Goal: Book appointment/travel/reservation

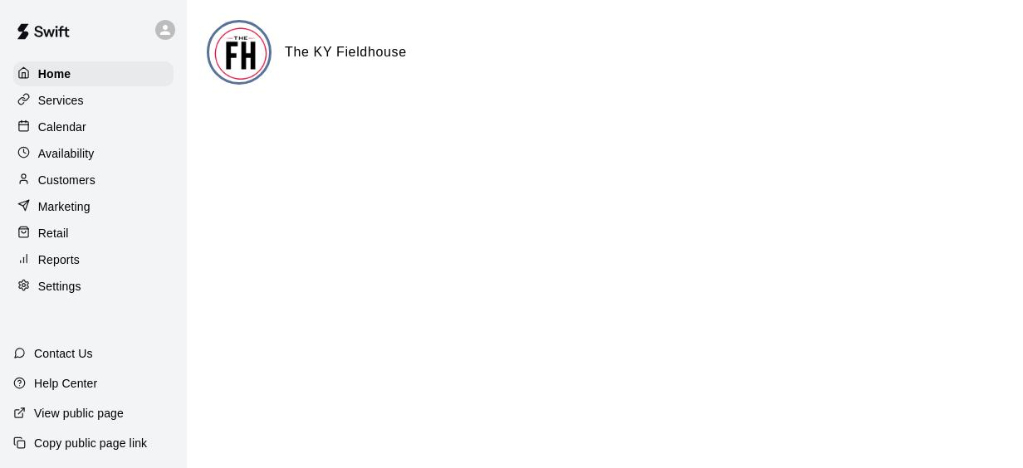
click at [71, 123] on p "Calendar" at bounding box center [62, 127] width 48 height 17
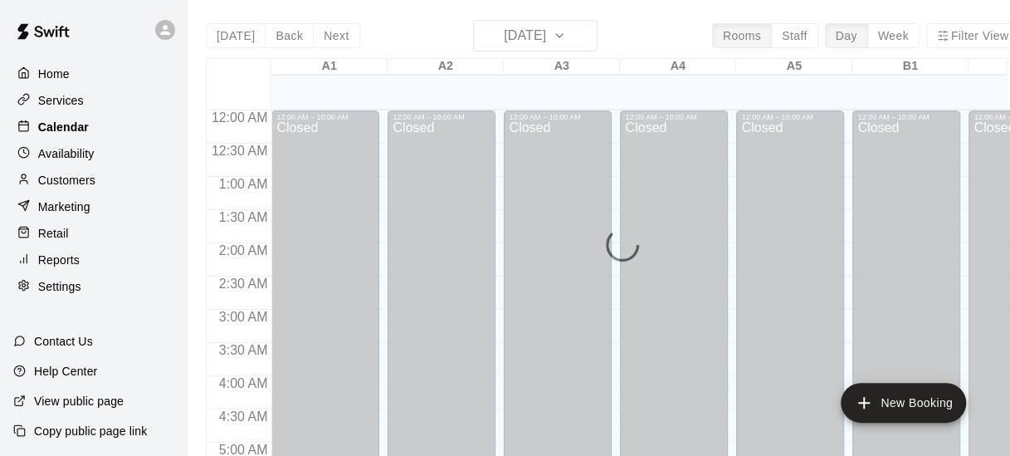
scroll to position [1167, 0]
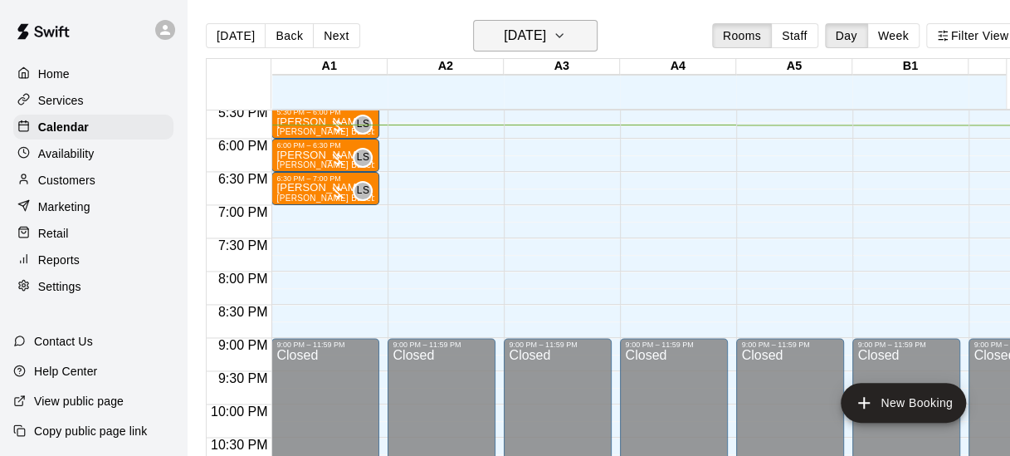
click at [566, 38] on icon "button" at bounding box center [559, 36] width 13 height 20
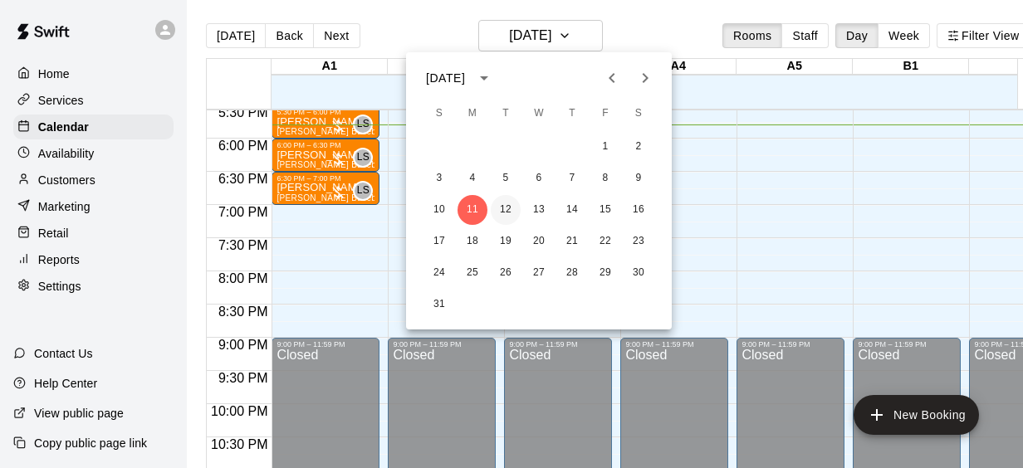
click at [504, 200] on button "12" at bounding box center [506, 210] width 30 height 30
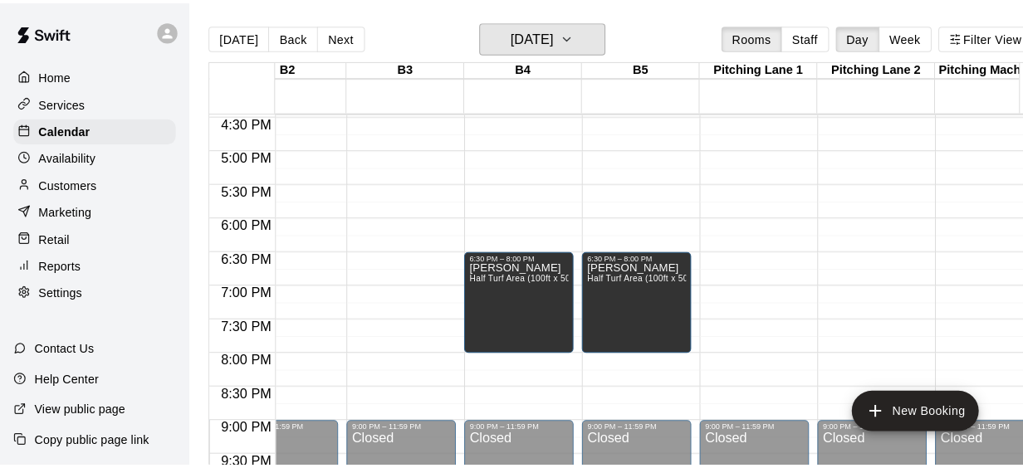
scroll to position [0, 744]
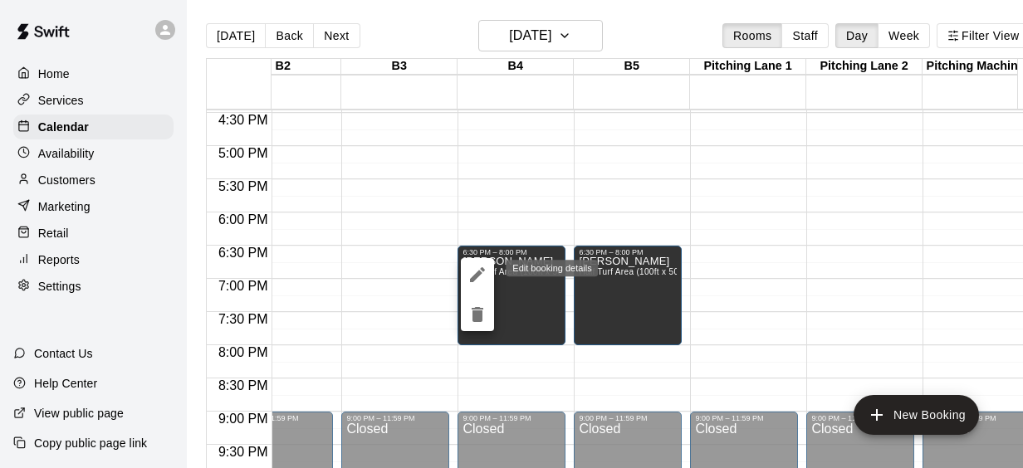
click at [478, 269] on icon "edit" at bounding box center [477, 275] width 20 height 20
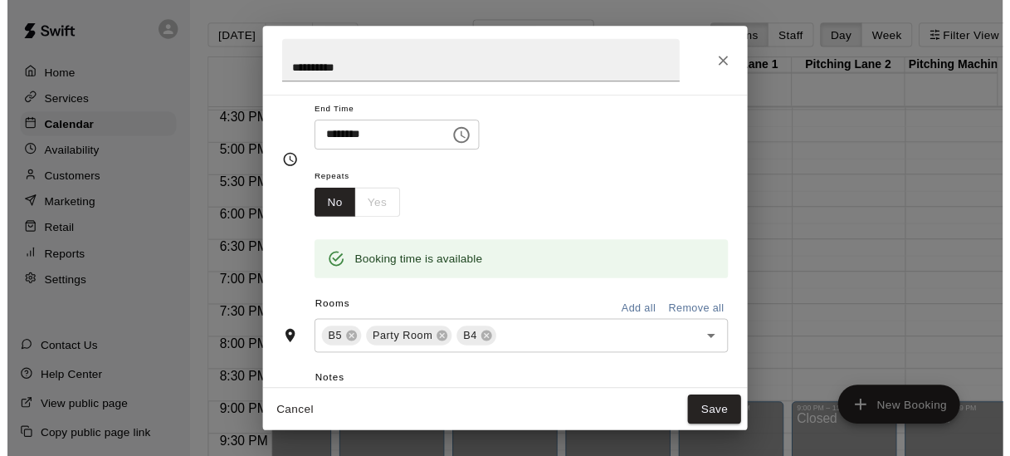
scroll to position [0, 0]
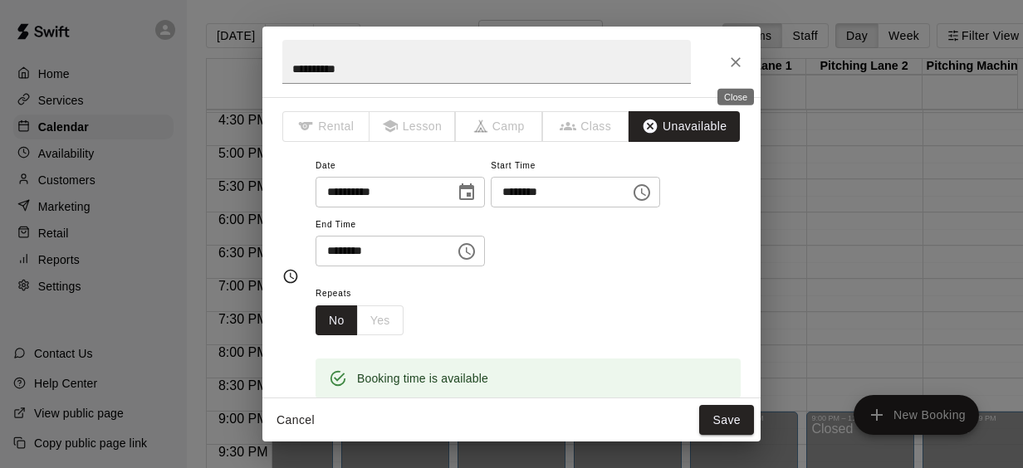
click at [732, 58] on icon "Close" at bounding box center [736, 62] width 10 height 10
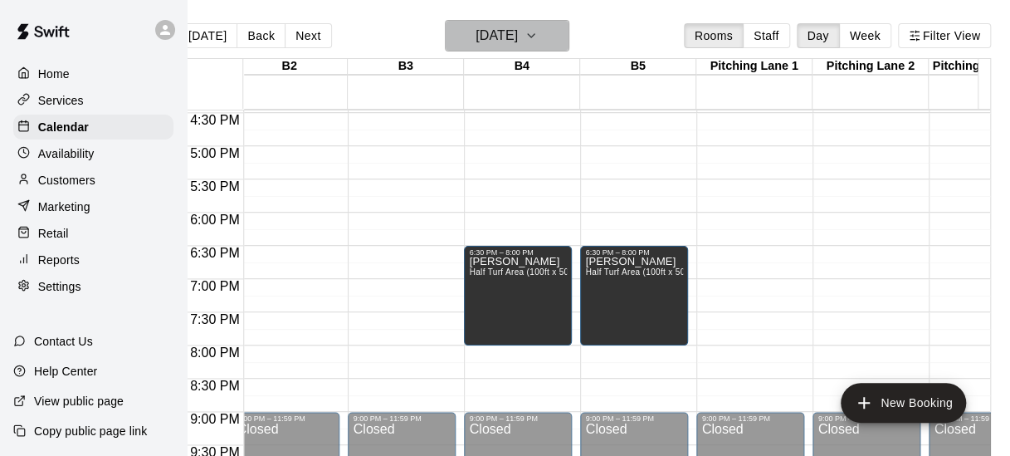
click at [538, 33] on icon "button" at bounding box center [531, 36] width 13 height 20
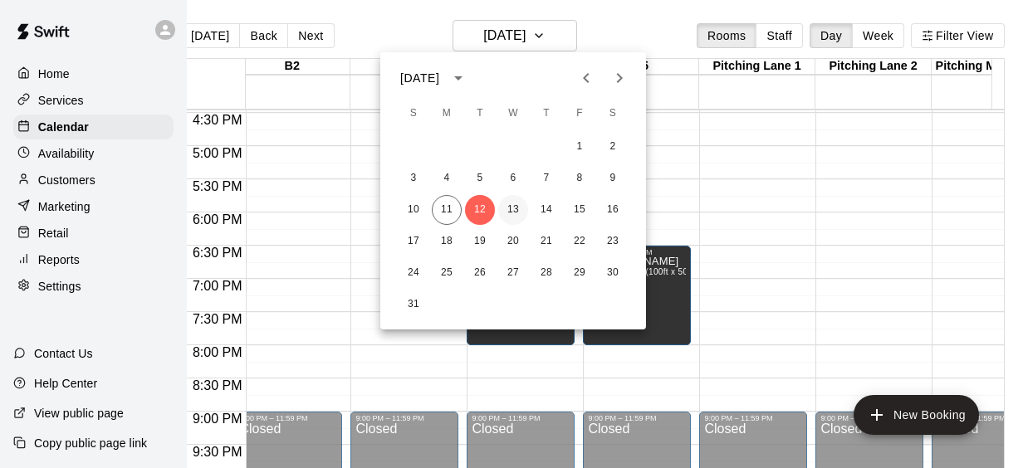
click at [513, 205] on button "13" at bounding box center [513, 210] width 30 height 30
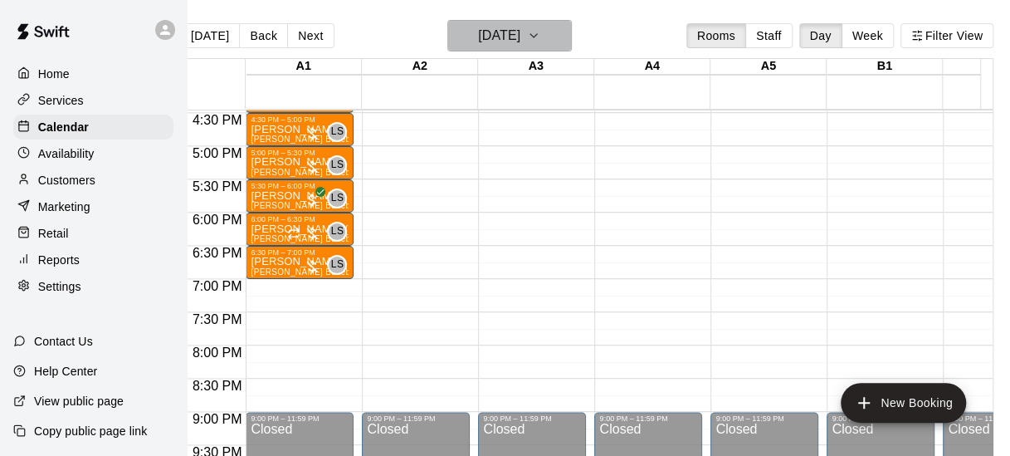
click at [537, 36] on icon "button" at bounding box center [533, 35] width 7 height 3
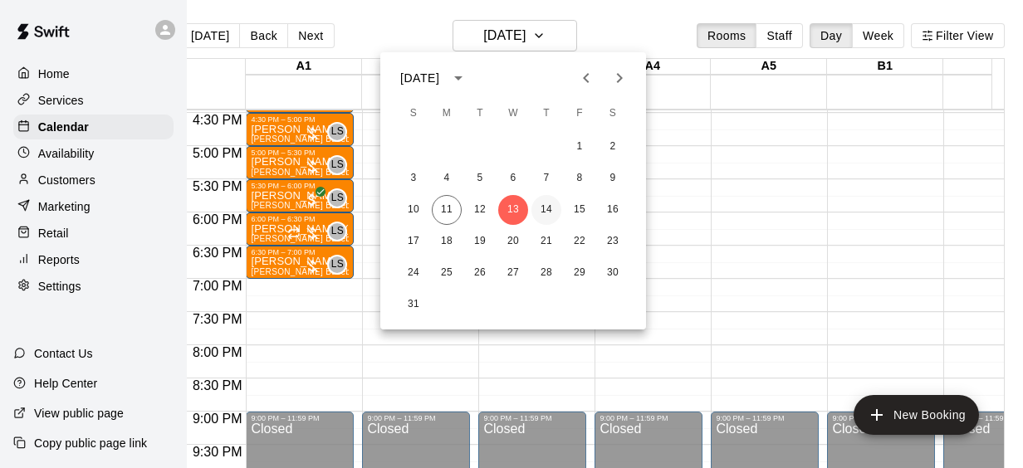
click at [542, 204] on button "14" at bounding box center [546, 210] width 30 height 30
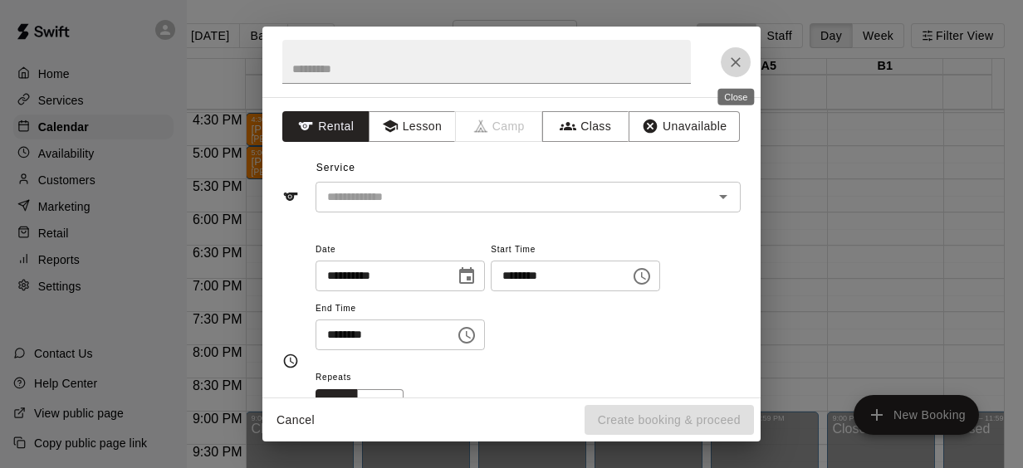
click at [740, 52] on button "Close" at bounding box center [736, 62] width 30 height 30
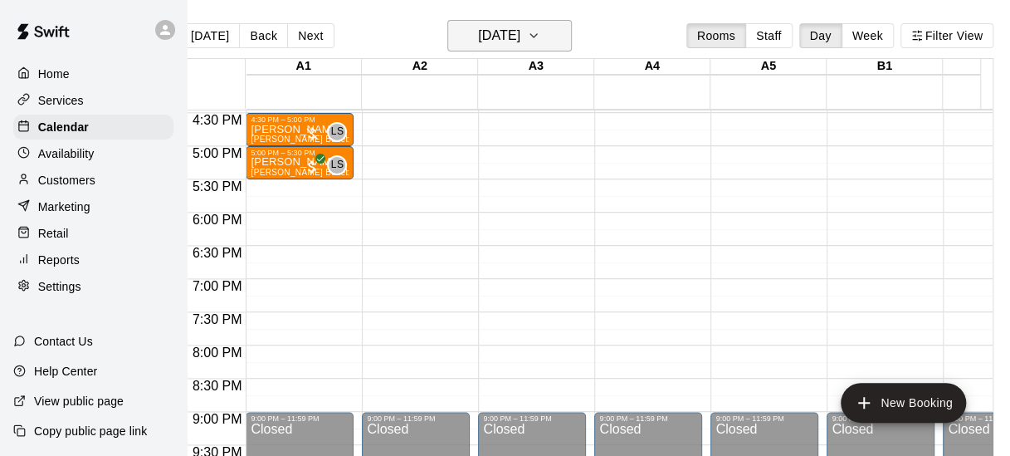
click at [537, 36] on icon "button" at bounding box center [533, 35] width 7 height 3
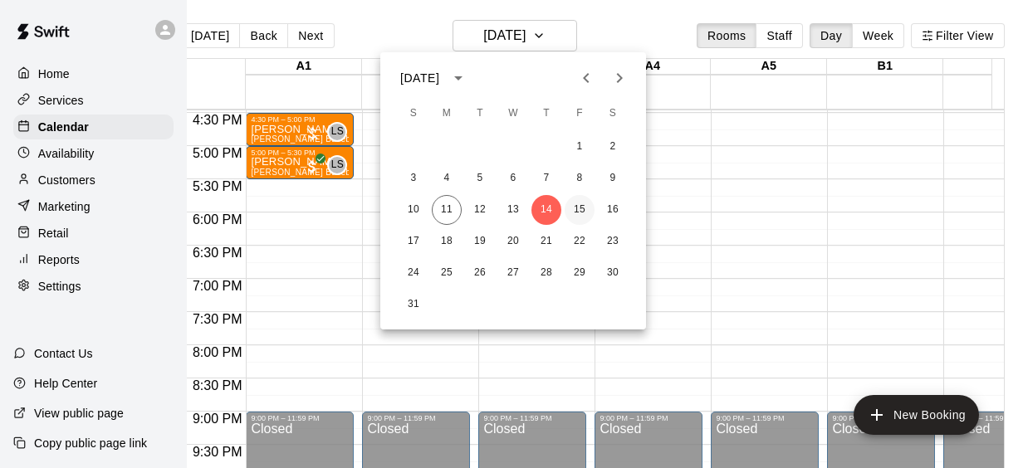
drag, startPoint x: 581, startPoint y: 208, endPoint x: 571, endPoint y: 213, distance: 10.8
click at [571, 213] on button "15" at bounding box center [579, 210] width 30 height 30
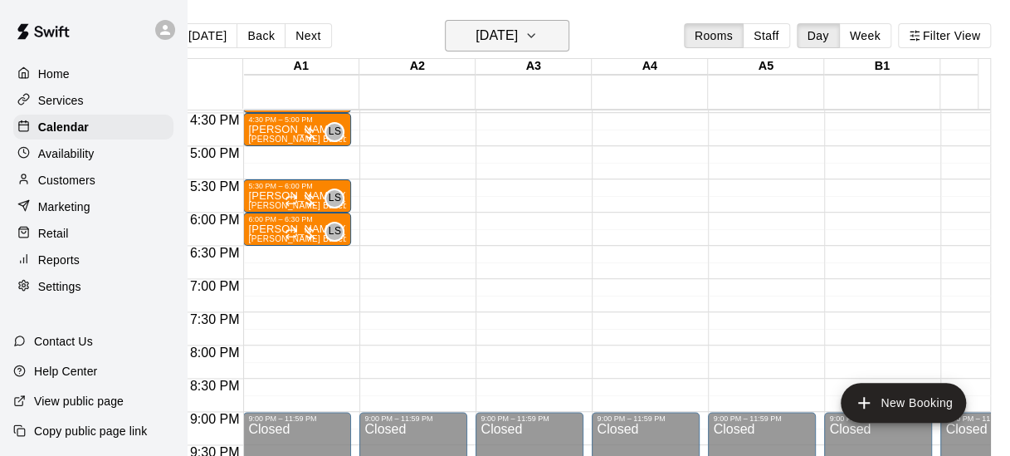
click at [538, 42] on icon "button" at bounding box center [531, 36] width 13 height 20
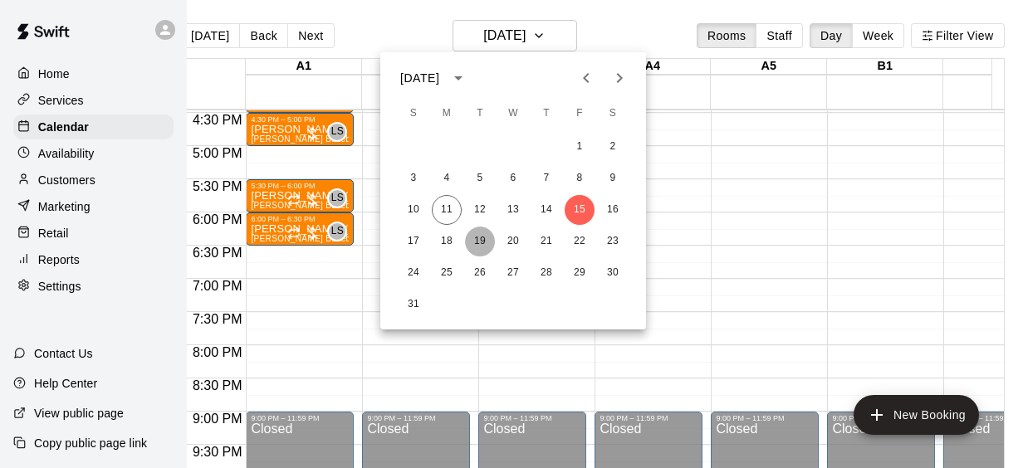
click at [485, 242] on button "19" at bounding box center [480, 242] width 30 height 30
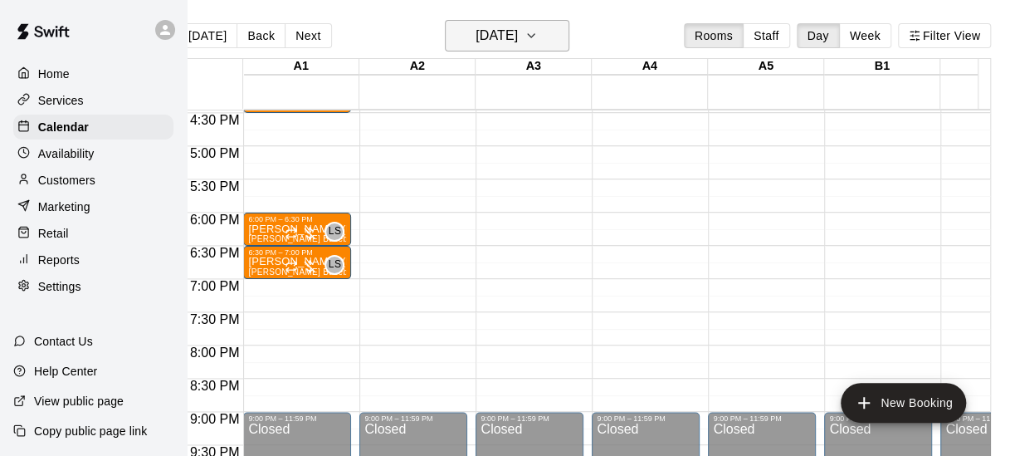
click at [538, 40] on icon "button" at bounding box center [531, 36] width 13 height 20
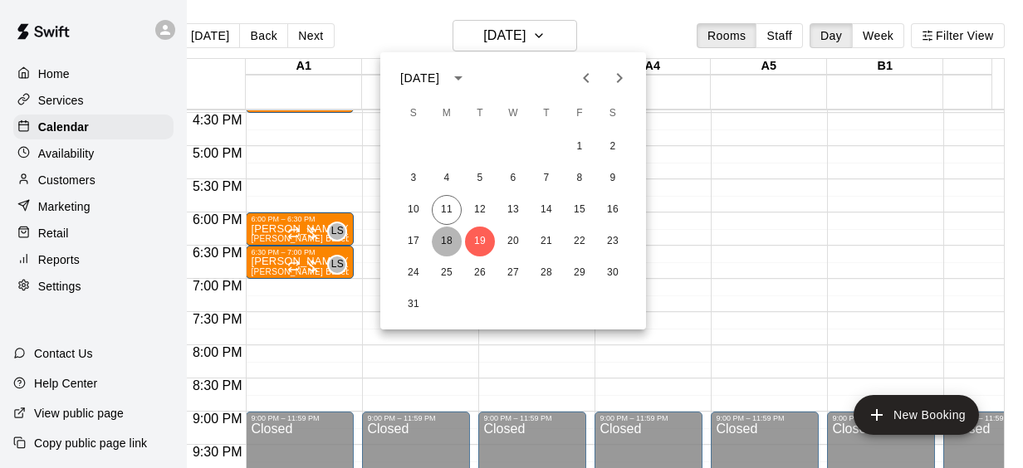
click at [452, 242] on button "18" at bounding box center [447, 242] width 30 height 30
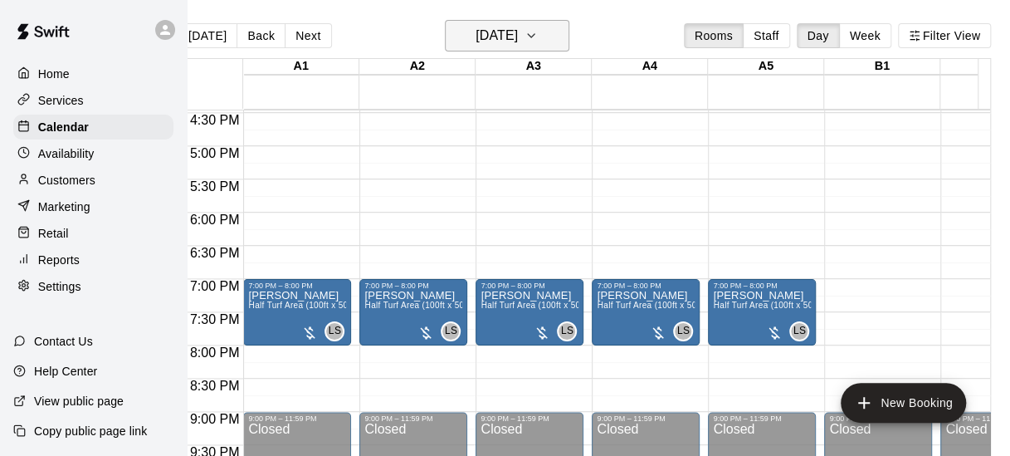
click at [538, 34] on icon "button" at bounding box center [531, 36] width 13 height 20
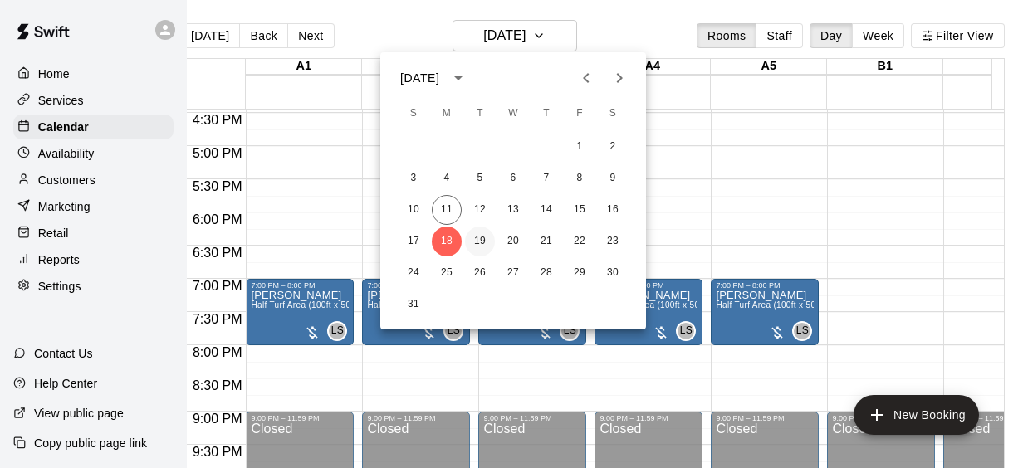
click at [480, 239] on button "19" at bounding box center [480, 242] width 30 height 30
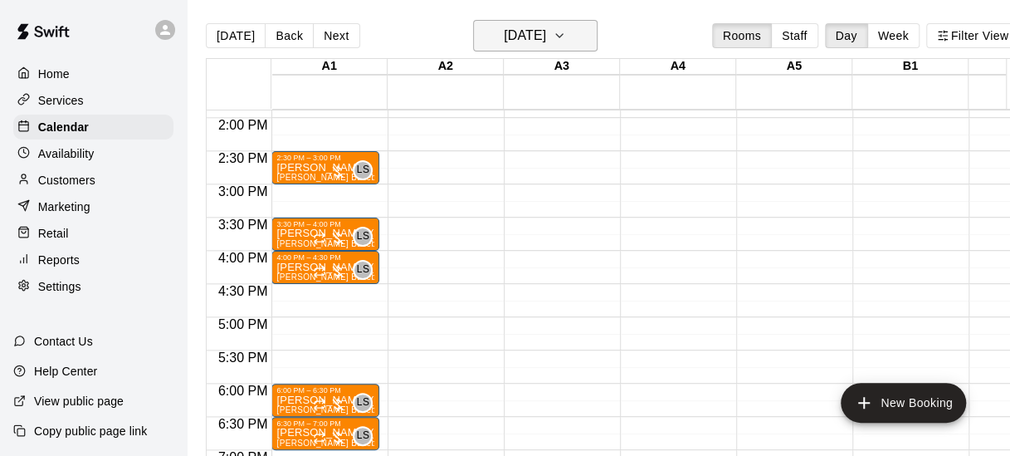
click at [597, 32] on button "[DATE]" at bounding box center [535, 36] width 125 height 32
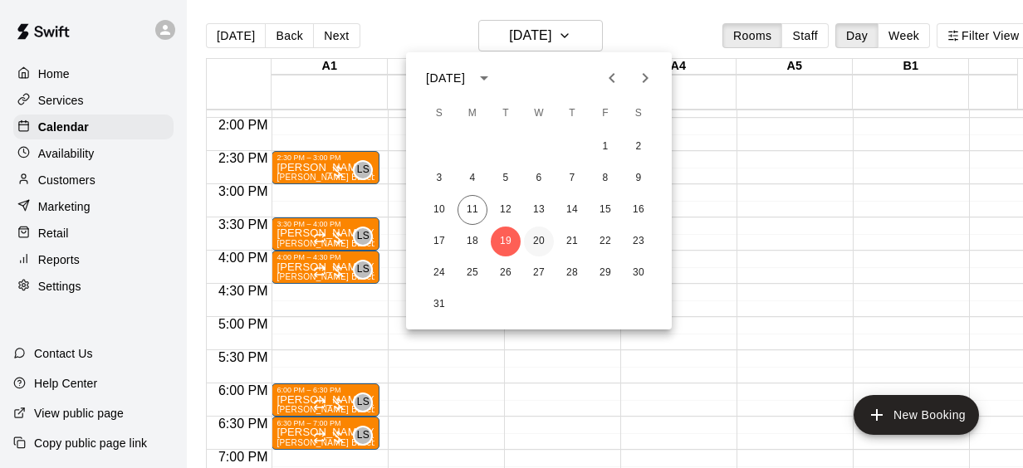
click at [546, 237] on button "20" at bounding box center [539, 242] width 30 height 30
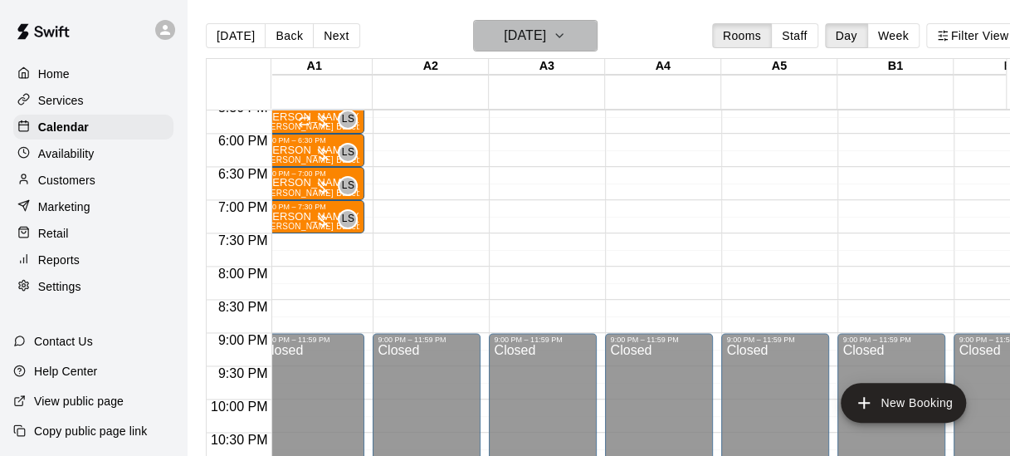
click at [566, 33] on icon "button" at bounding box center [559, 36] width 13 height 20
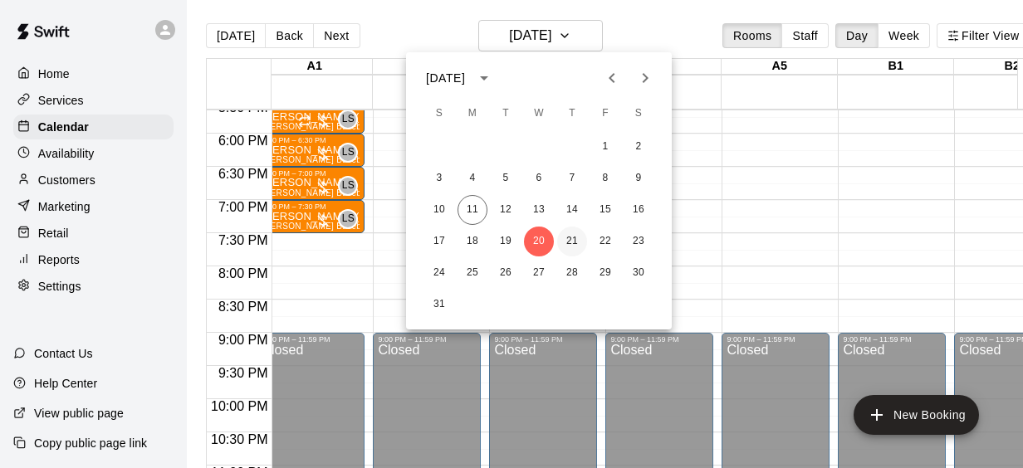
click at [568, 234] on button "21" at bounding box center [572, 242] width 30 height 30
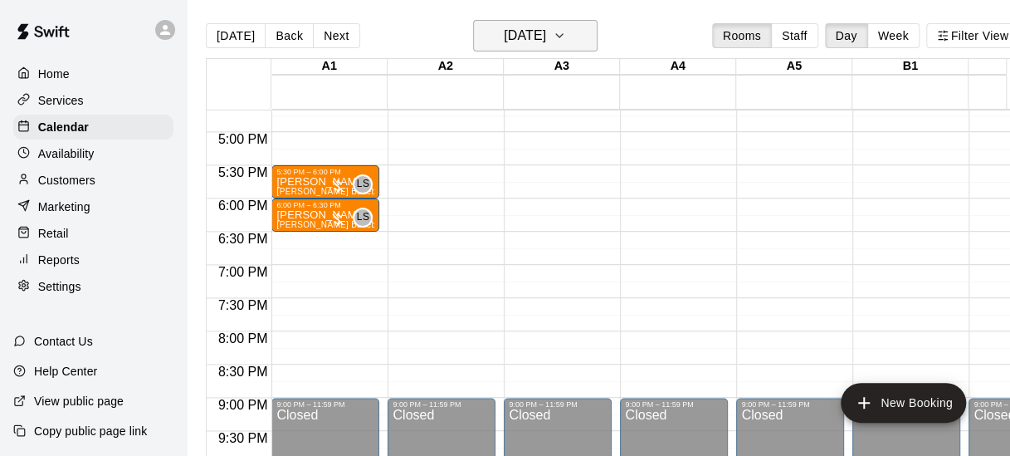
click at [563, 34] on icon "button" at bounding box center [559, 35] width 7 height 3
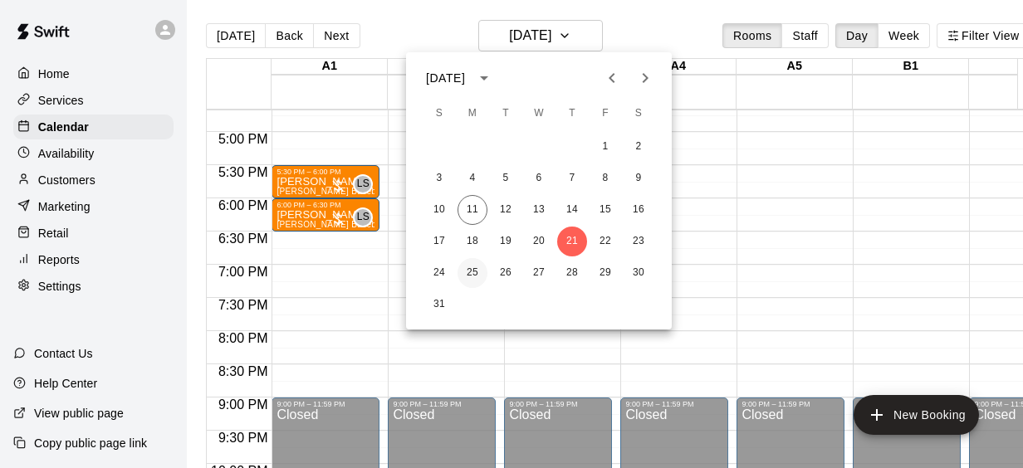
click at [472, 272] on button "25" at bounding box center [472, 273] width 30 height 30
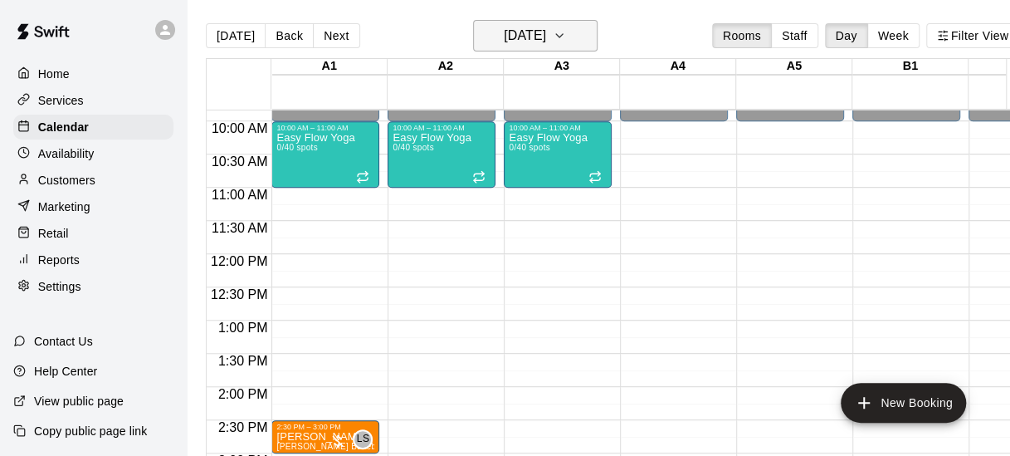
click at [566, 33] on icon "button" at bounding box center [559, 36] width 13 height 20
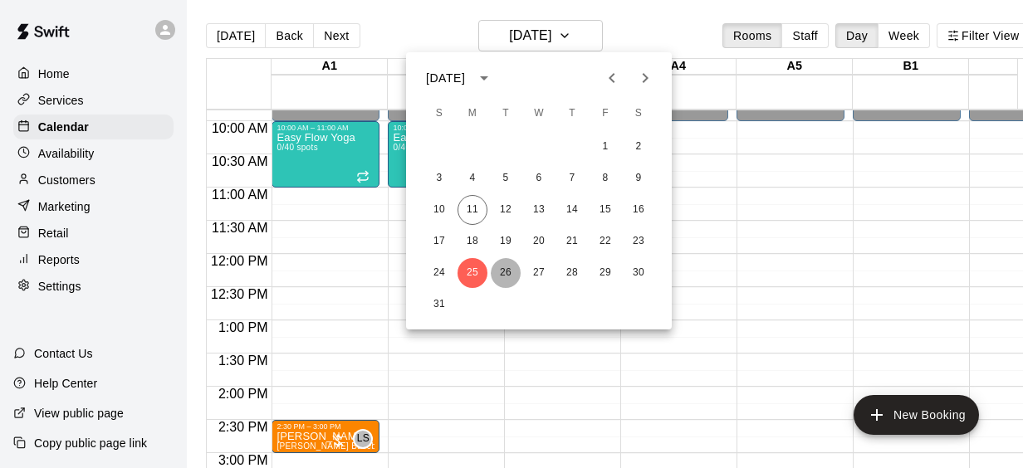
click at [505, 268] on button "26" at bounding box center [506, 273] width 30 height 30
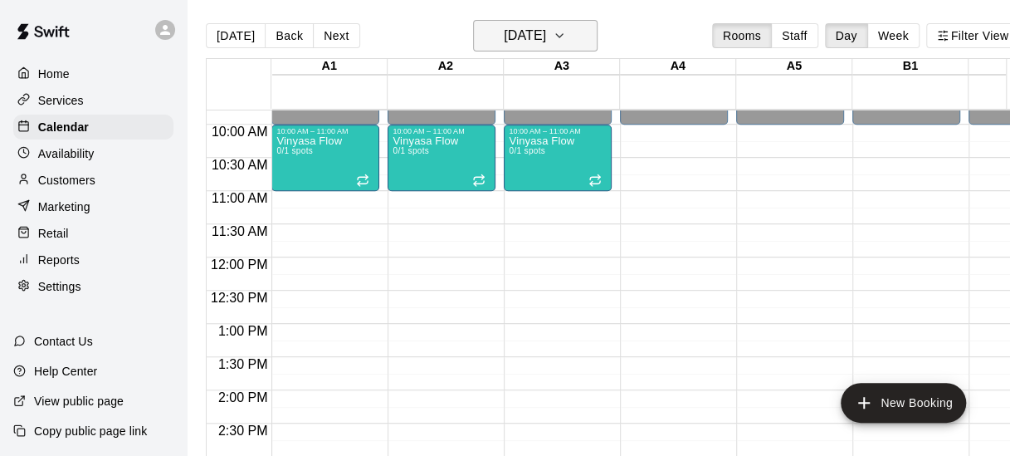
click at [566, 37] on icon "button" at bounding box center [559, 36] width 13 height 20
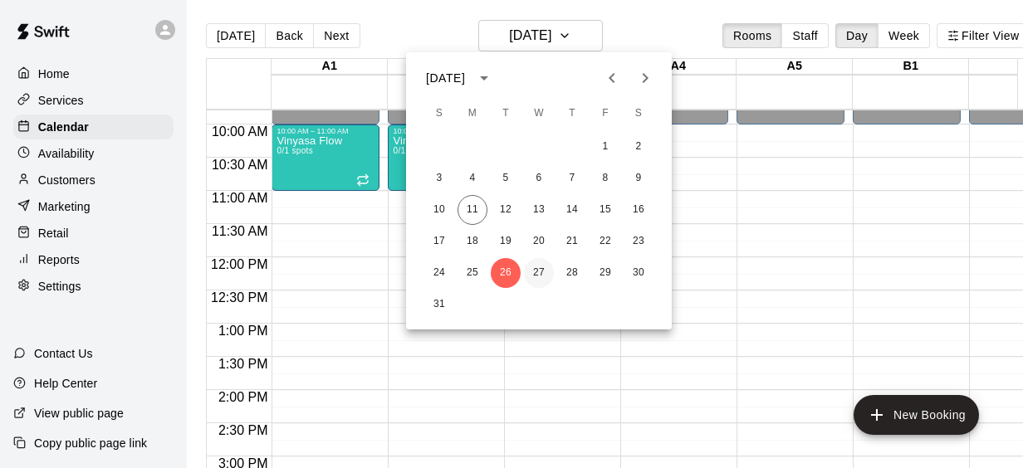
click at [533, 266] on button "27" at bounding box center [539, 273] width 30 height 30
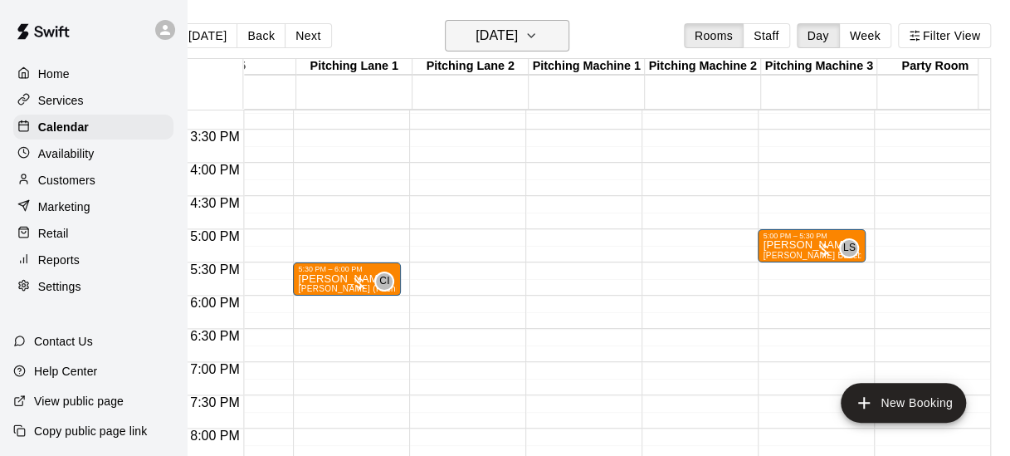
click at [535, 37] on icon "button" at bounding box center [531, 35] width 7 height 3
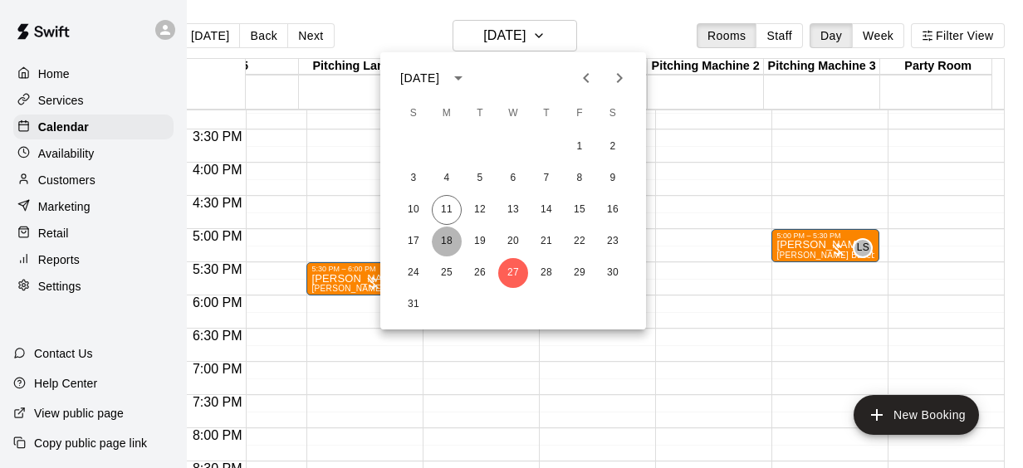
click at [449, 237] on button "18" at bounding box center [447, 242] width 30 height 30
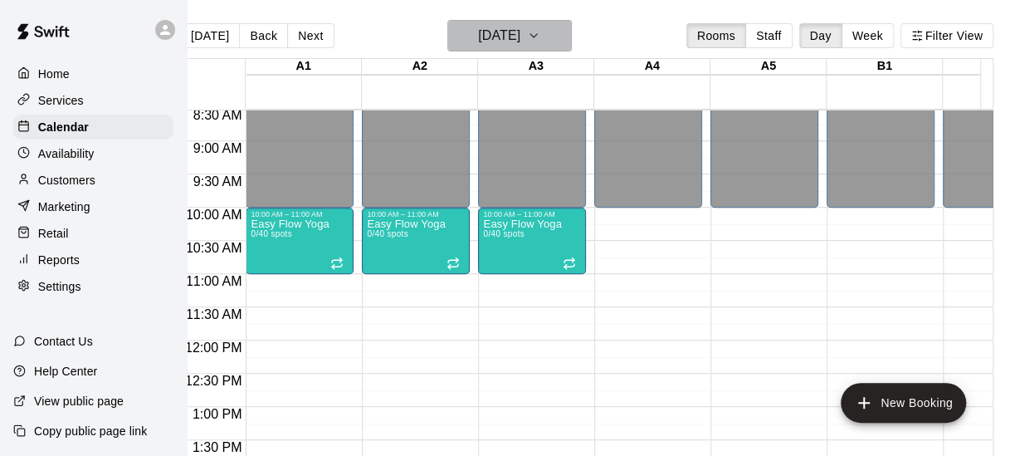
click at [540, 28] on icon "button" at bounding box center [533, 36] width 13 height 20
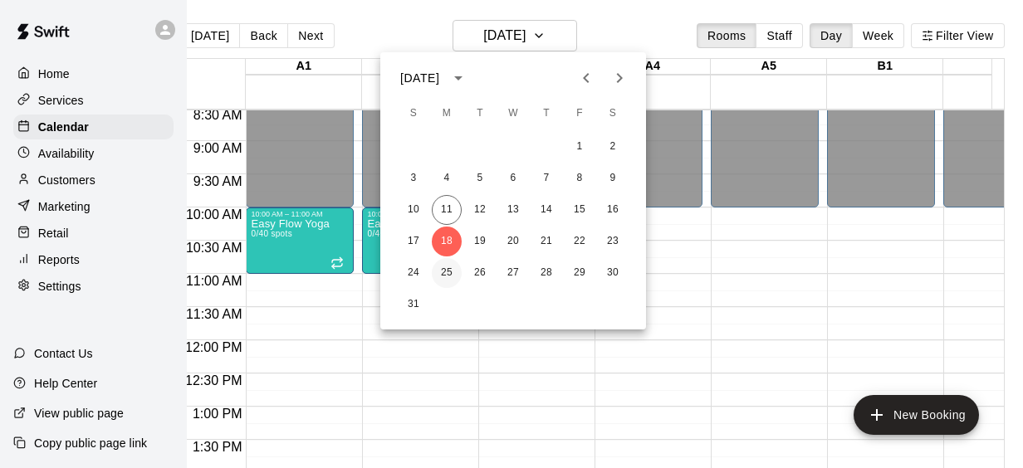
click at [445, 270] on button "25" at bounding box center [447, 273] width 30 height 30
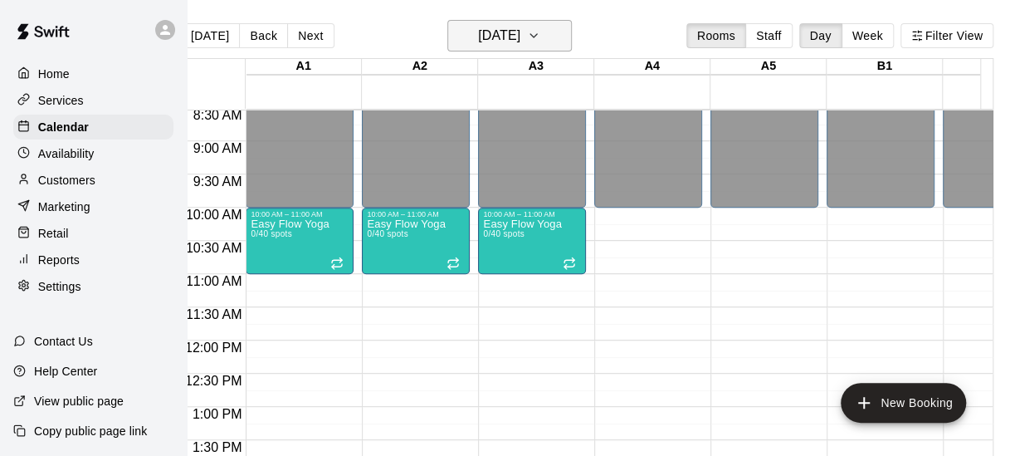
click at [540, 35] on icon "button" at bounding box center [533, 36] width 13 height 20
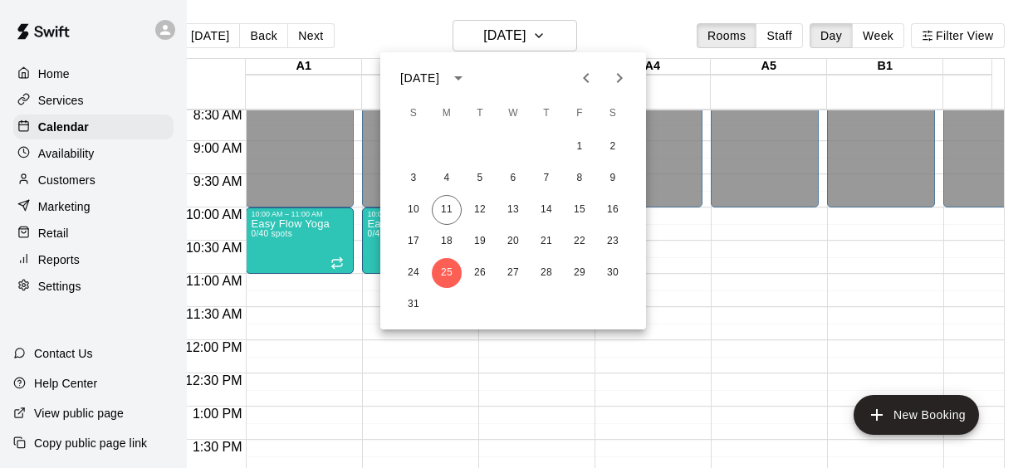
click at [622, 77] on icon "Next month" at bounding box center [620, 78] width 6 height 10
click at [447, 144] on button "1" at bounding box center [447, 147] width 30 height 30
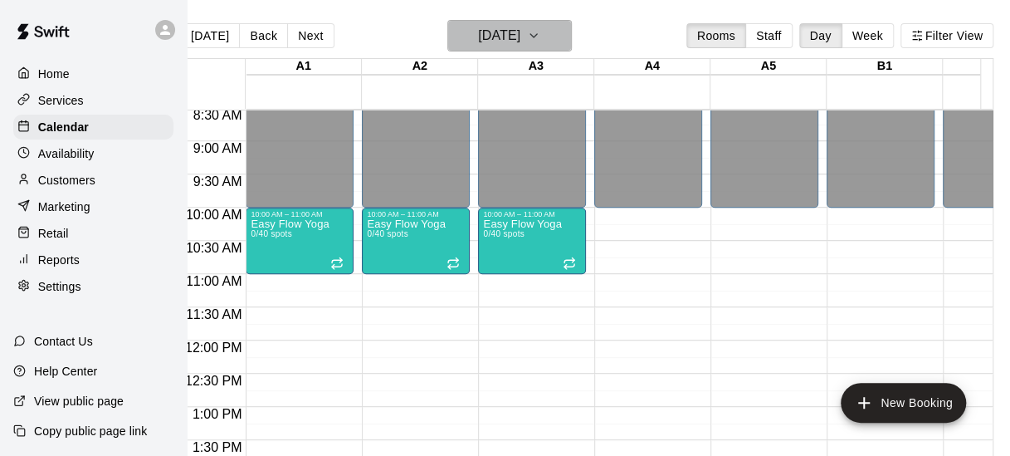
click at [537, 37] on icon "button" at bounding box center [533, 35] width 7 height 3
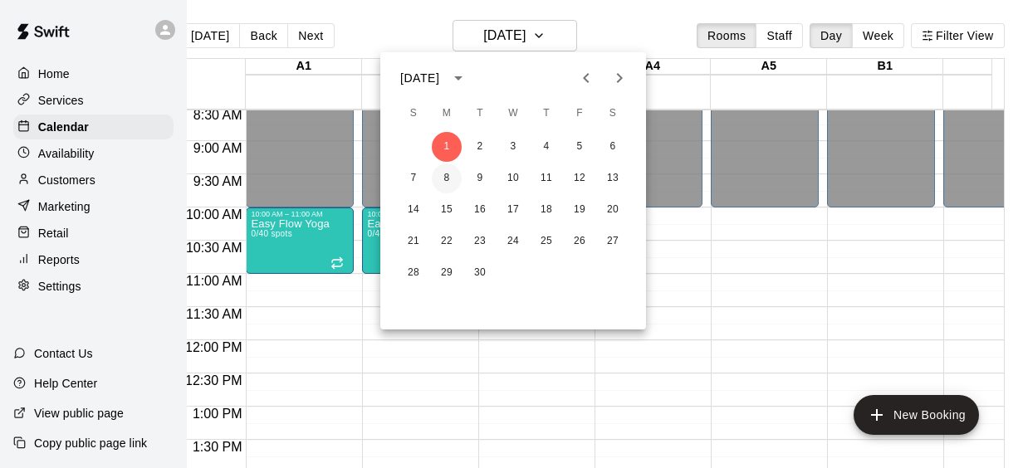
click at [452, 178] on button "8" at bounding box center [447, 179] width 30 height 30
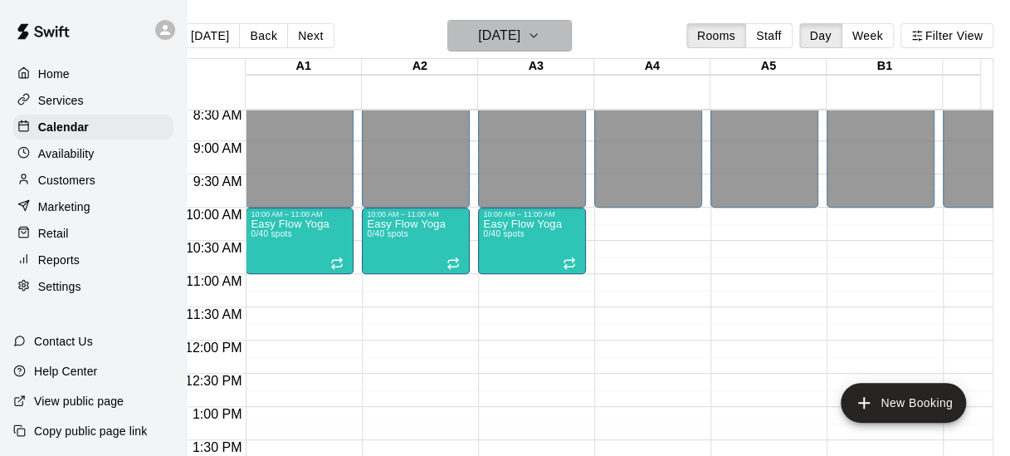
click at [540, 35] on icon "button" at bounding box center [533, 36] width 13 height 20
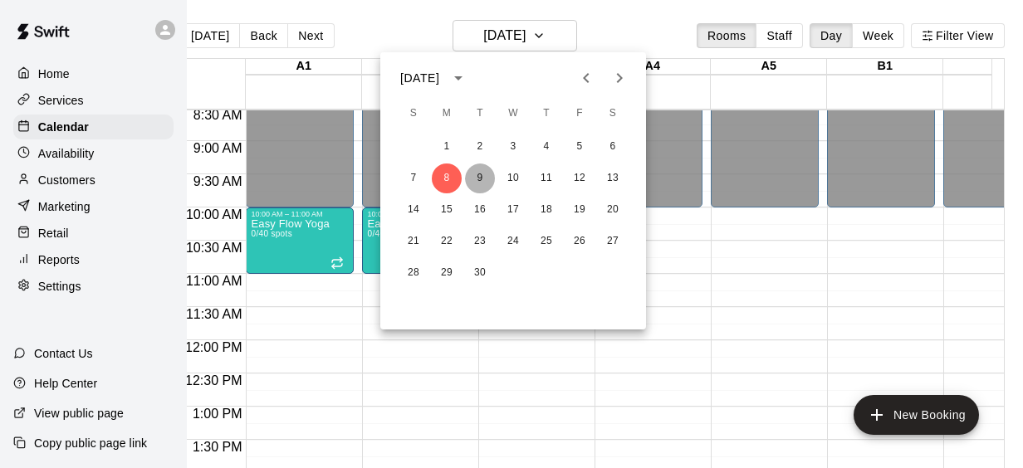
click at [477, 181] on button "9" at bounding box center [480, 179] width 30 height 30
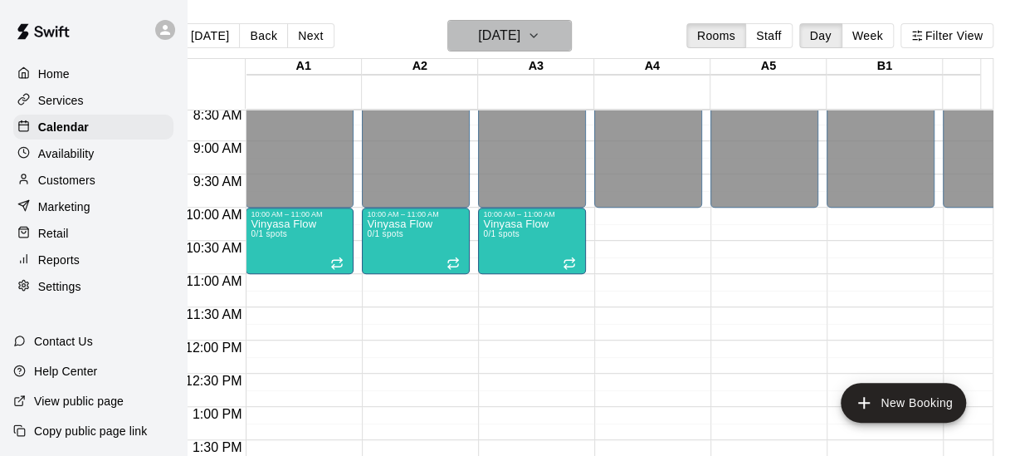
click at [537, 37] on icon "button" at bounding box center [533, 35] width 7 height 3
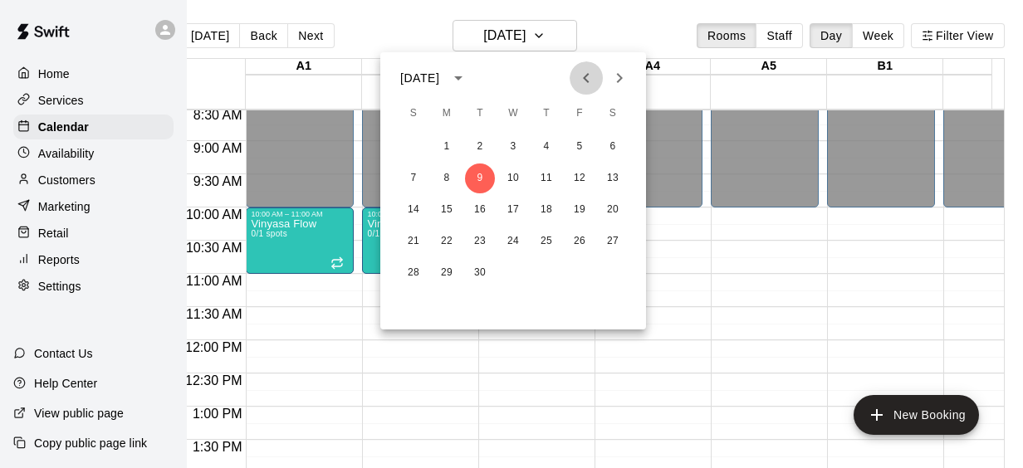
click at [586, 72] on icon "Previous month" at bounding box center [586, 78] width 20 height 20
click at [477, 211] on button "12" at bounding box center [480, 210] width 30 height 30
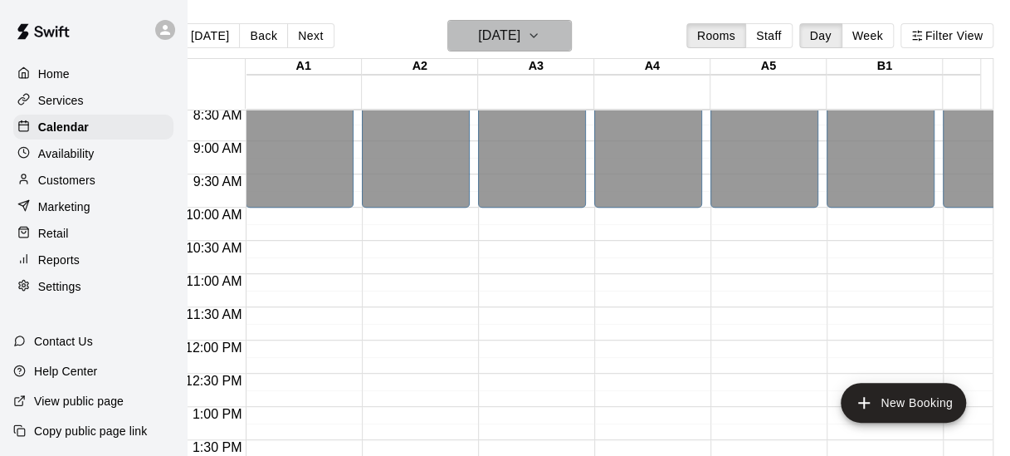
click at [537, 34] on icon "button" at bounding box center [533, 35] width 7 height 3
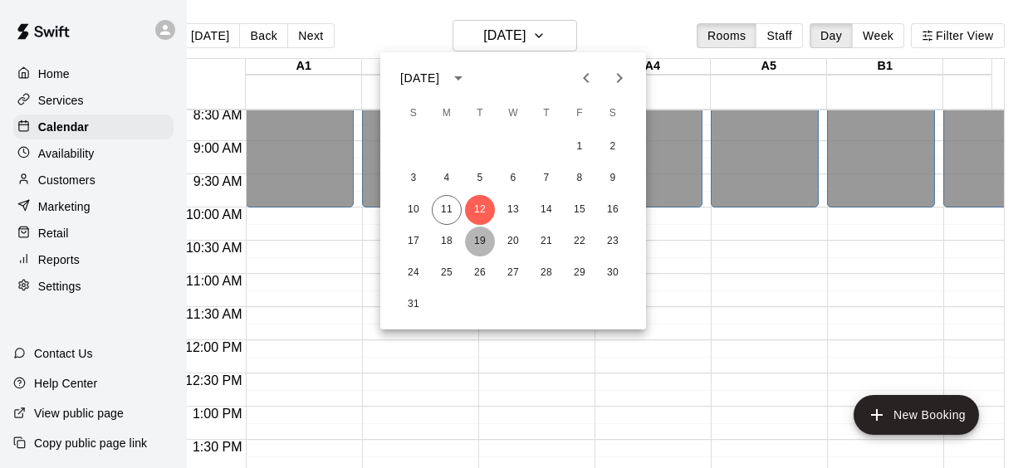
click at [477, 236] on button "19" at bounding box center [480, 242] width 30 height 30
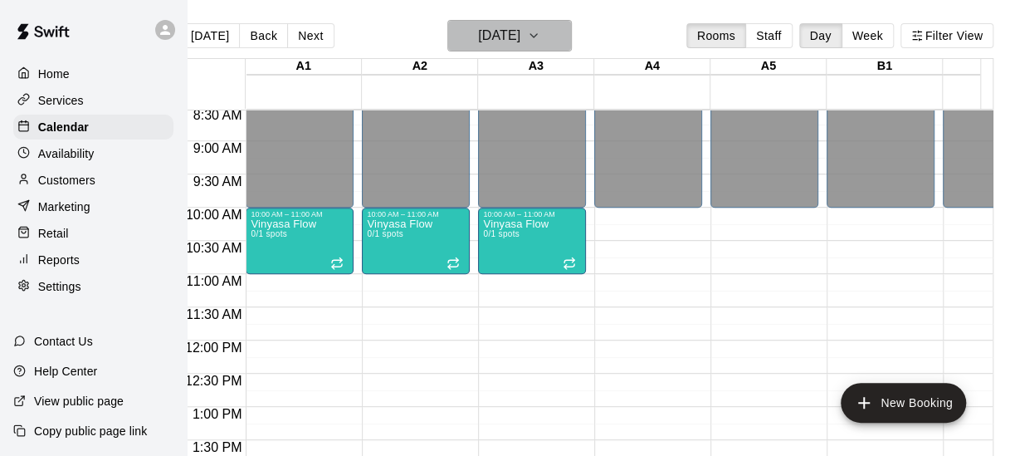
click at [537, 35] on icon "button" at bounding box center [533, 35] width 7 height 3
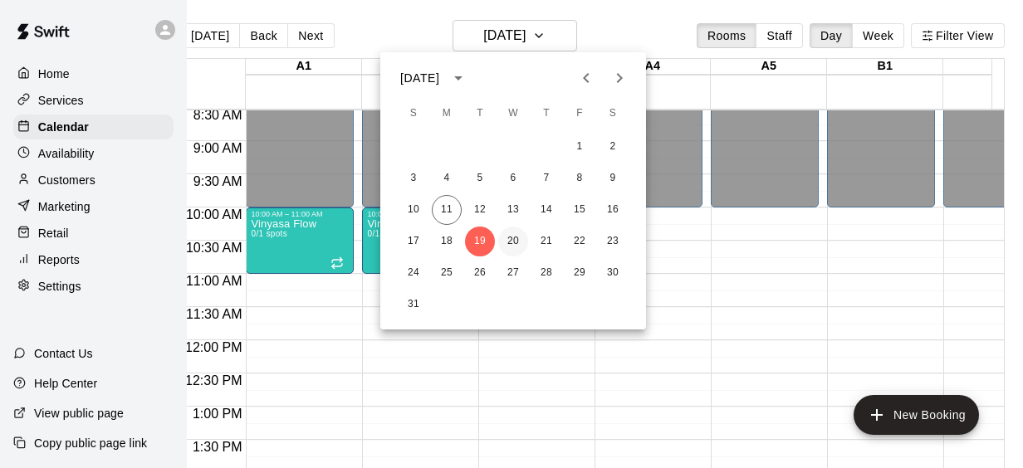
click at [511, 237] on button "20" at bounding box center [513, 242] width 30 height 30
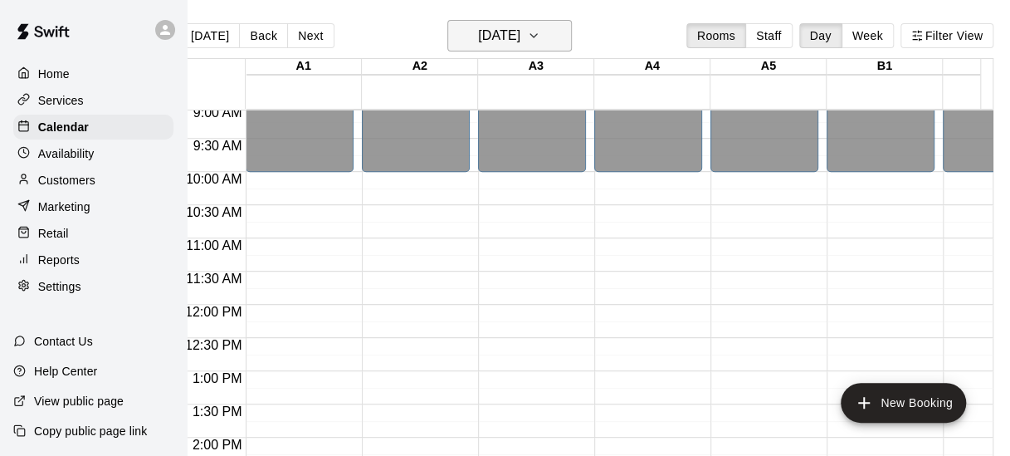
click at [540, 31] on icon "button" at bounding box center [533, 36] width 13 height 20
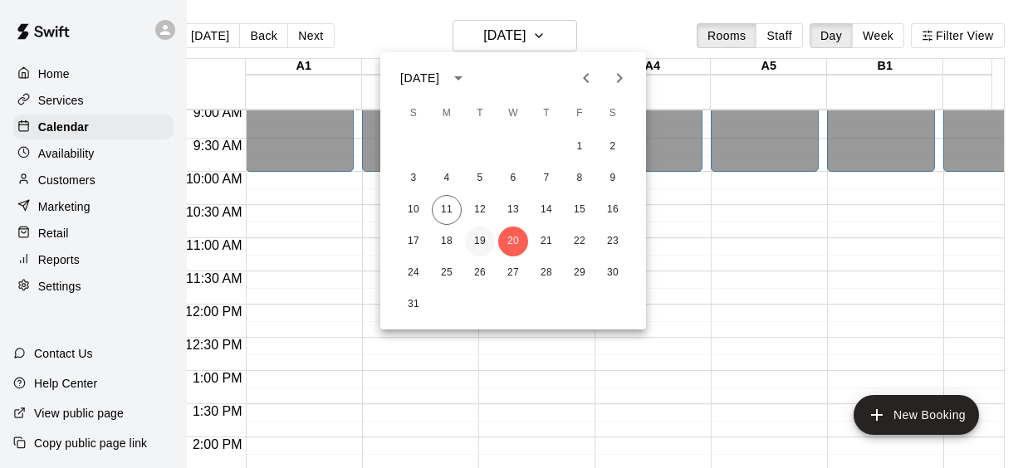
click at [474, 241] on button "19" at bounding box center [480, 242] width 30 height 30
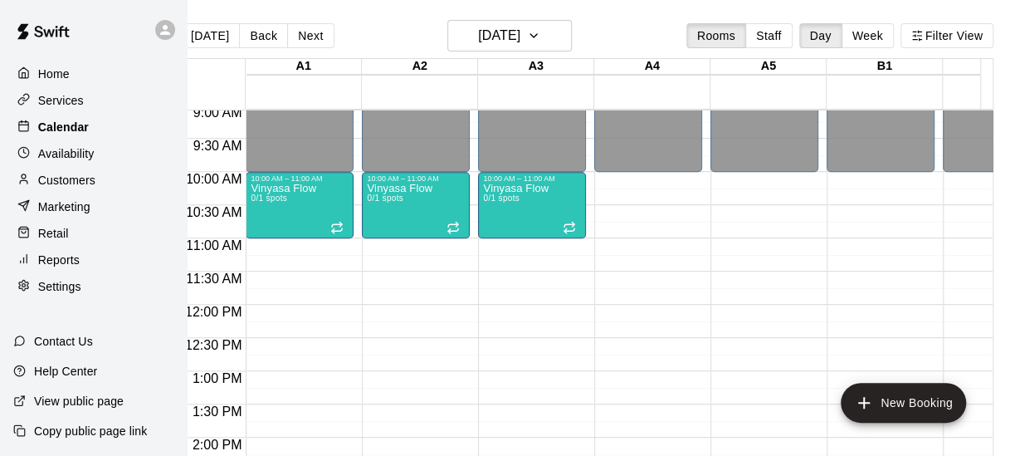
click at [59, 132] on p "Calendar" at bounding box center [63, 127] width 51 height 17
